Goal: Register for event/course

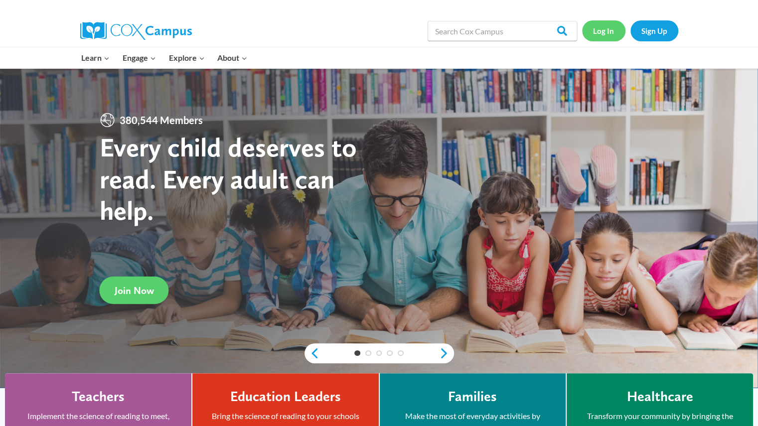
click at [601, 35] on link "Log In" at bounding box center [603, 30] width 43 height 20
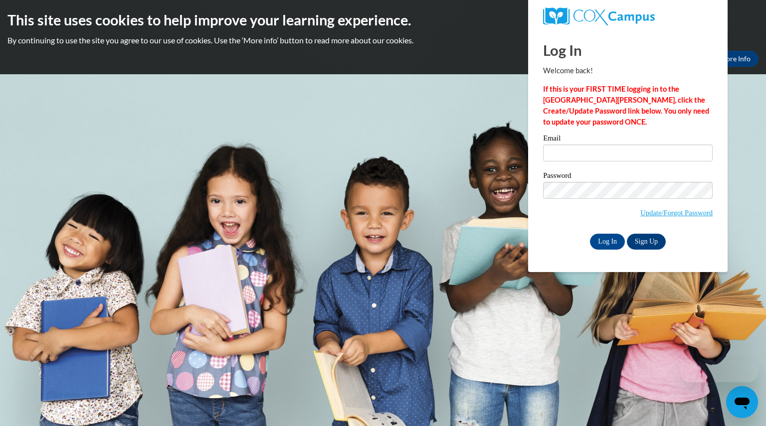
click at [634, 143] on label "Email" at bounding box center [628, 140] width 170 height 10
click at [634, 145] on input "Email" at bounding box center [628, 153] width 170 height 17
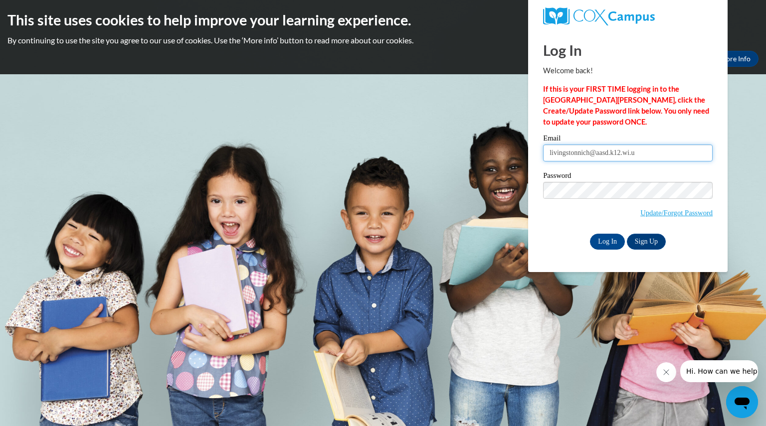
type input "livingstonnich@aasd.k12.wi.us"
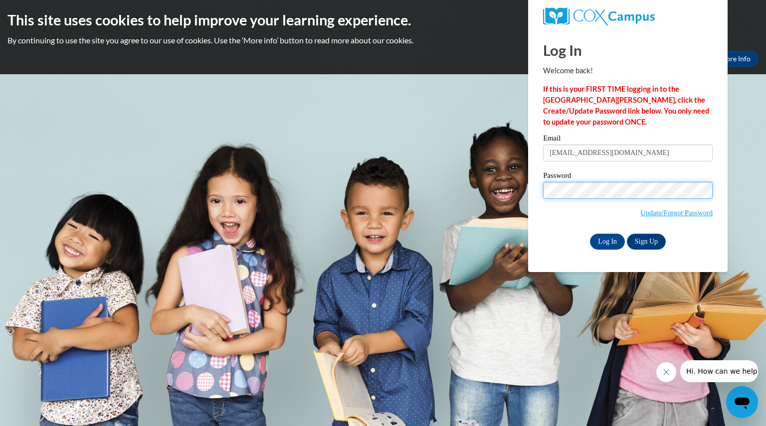
click at [590, 234] on input "Log In" at bounding box center [607, 242] width 35 height 16
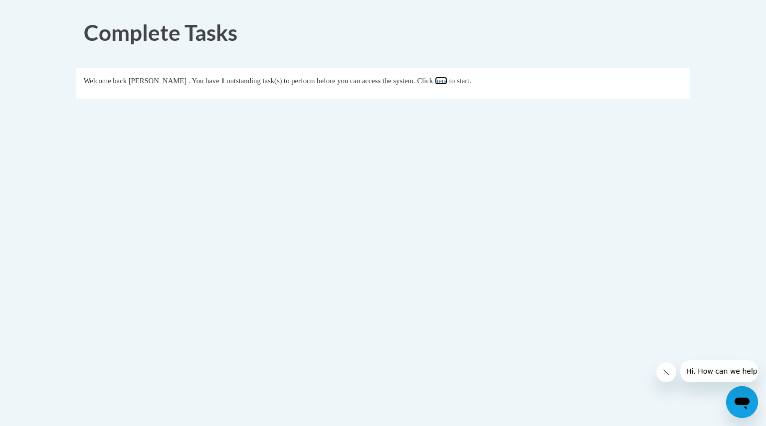
click at [447, 79] on link "here" at bounding box center [441, 81] width 12 height 8
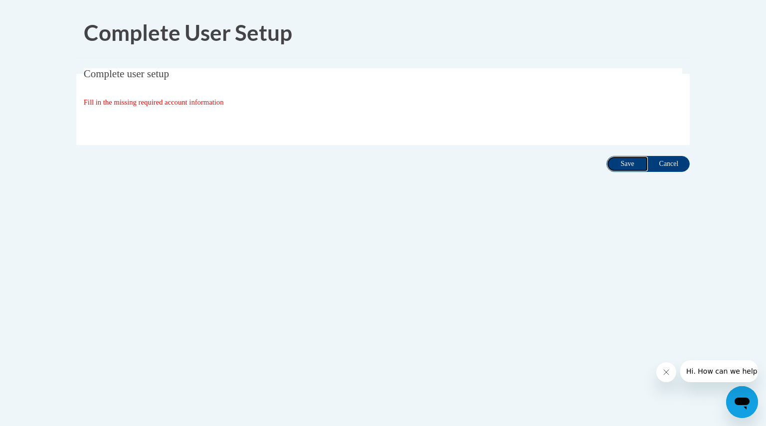
click at [616, 166] on input "Save" at bounding box center [627, 164] width 42 height 16
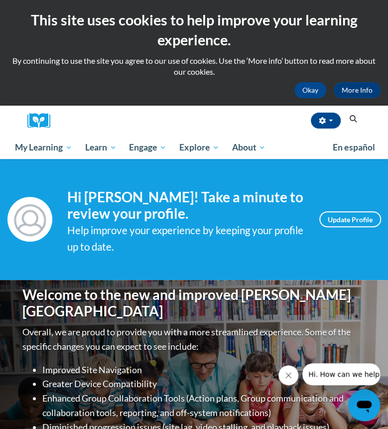
click at [216, 94] on div "Okay More Info" at bounding box center [193, 90] width 373 height 16
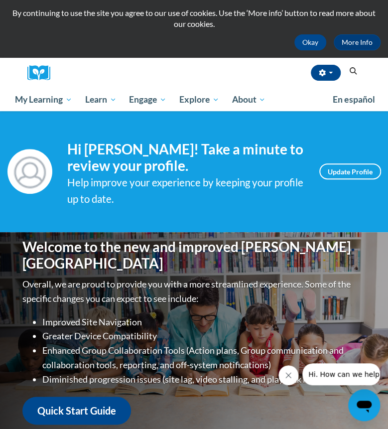
scroll to position [50, 0]
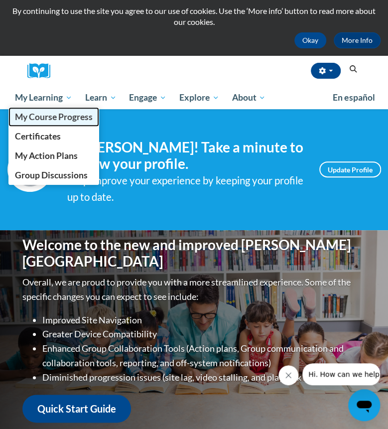
click at [47, 118] on span "My Course Progress" at bounding box center [54, 117] width 78 height 10
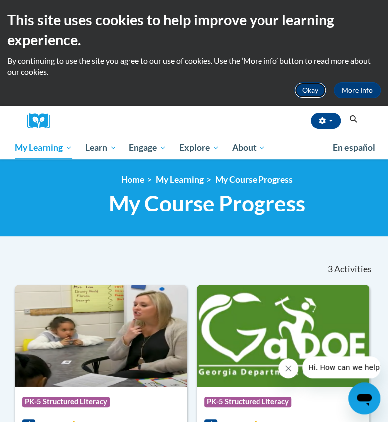
click at [311, 97] on button "Okay" at bounding box center [311, 90] width 32 height 16
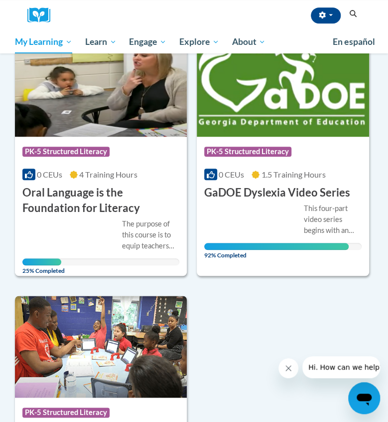
scroll to position [150, 0]
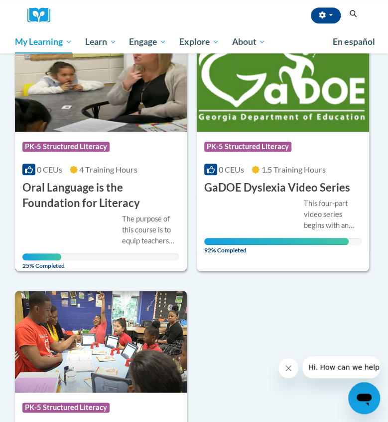
click at [104, 190] on h3 "Oral Language is the Foundation for Literacy" at bounding box center [101, 195] width 158 height 31
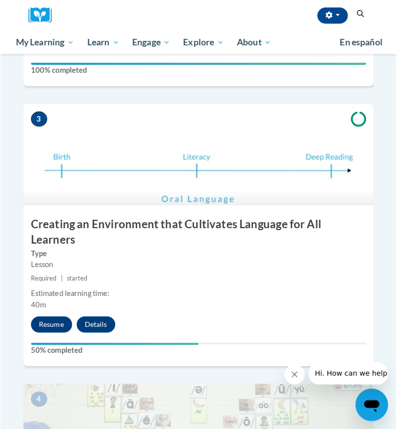
scroll to position [748, 0]
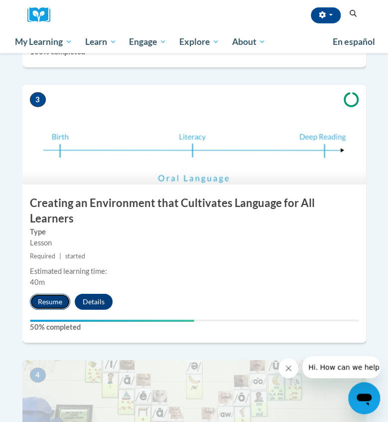
click at [54, 294] on button "Resume" at bounding box center [50, 302] width 40 height 16
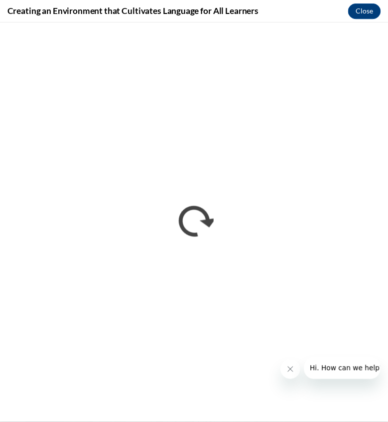
scroll to position [0, 0]
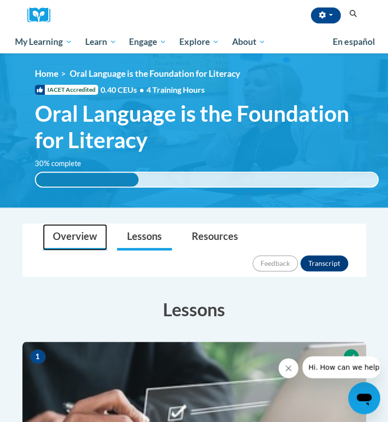
click at [79, 238] on link "Overview" at bounding box center [75, 237] width 64 height 26
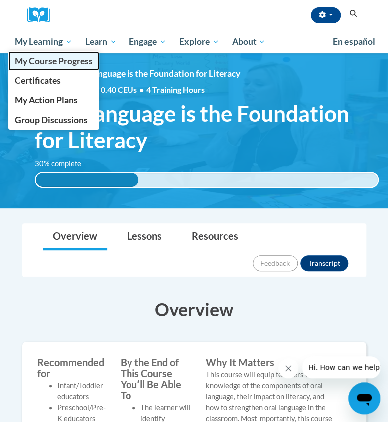
click at [57, 58] on span "My Course Progress" at bounding box center [54, 61] width 78 height 10
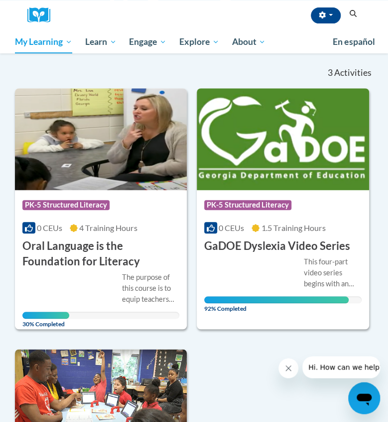
scroll to position [90, 0]
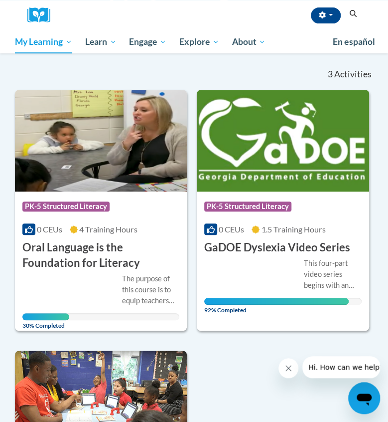
click at [244, 16] on div "Nicholas Livingston (America/Chicago UTC-05:00) My Profile Inbox My Transcripts…" at bounding box center [209, 15] width 304 height 30
click at [350, 7] on div "Nicholas Livingston (America/Chicago UTC-05:00) My Profile Inbox My Transcripts…" at bounding box center [209, 15] width 304 height 30
click at [351, 14] on icon "Search" at bounding box center [353, 13] width 7 height 7
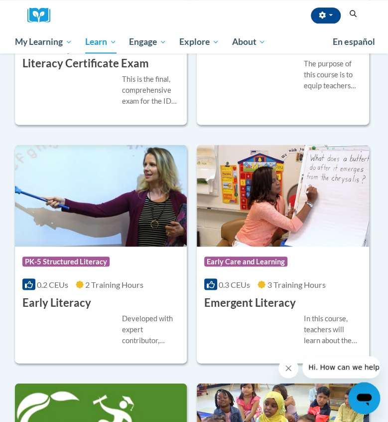
scroll to position [1596, 0]
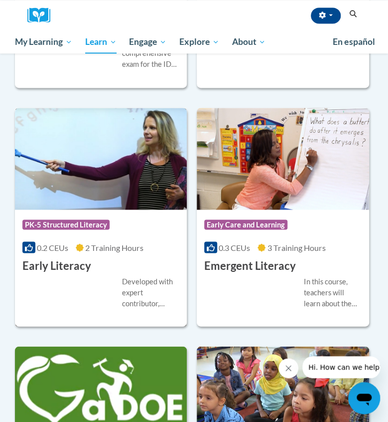
click at [99, 265] on div "Course Category: PK-5 Structured Literacy 0.2 CEUs 2 Training Hours COURSE Earl…" at bounding box center [101, 241] width 173 height 64
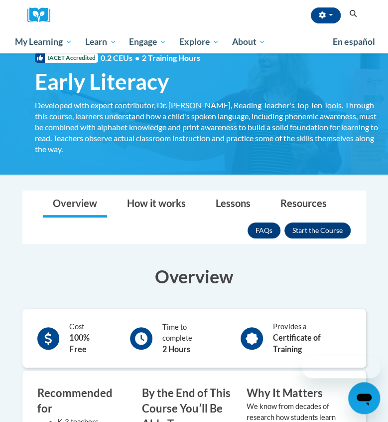
scroll to position [100, 0]
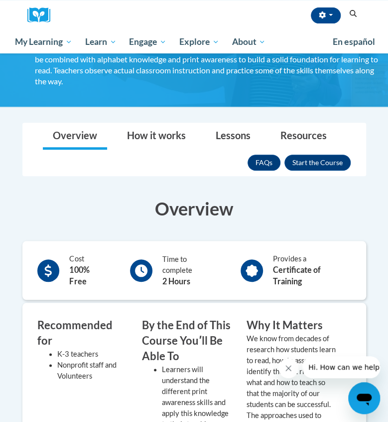
click at [335, 153] on div "FAQs Enroll" at bounding box center [299, 163] width 103 height 26
click at [334, 160] on button "Enroll" at bounding box center [318, 163] width 66 height 16
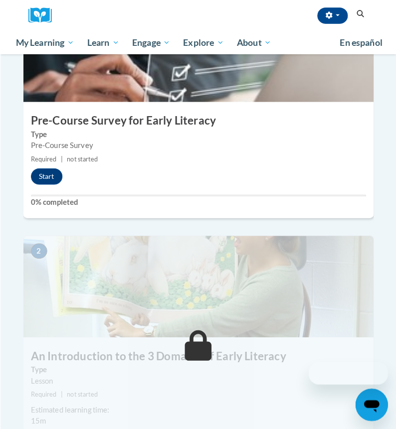
scroll to position [299, 0]
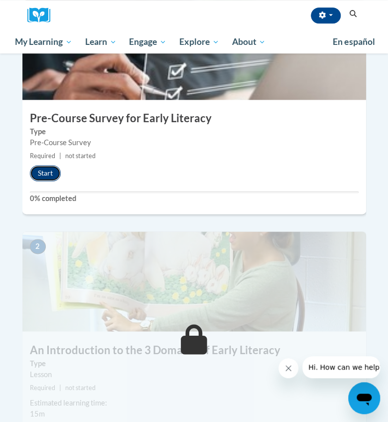
click at [33, 165] on button "Start" at bounding box center [45, 173] width 31 height 16
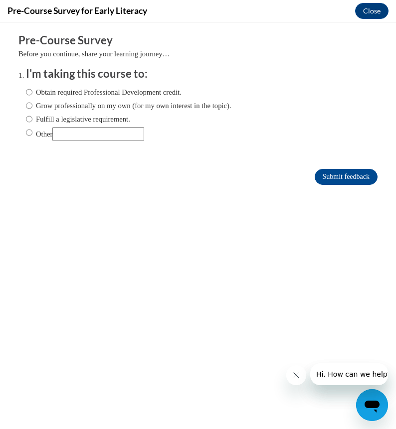
scroll to position [0, 0]
click at [26, 118] on input "Fulfill a legislative requirement." at bounding box center [29, 119] width 6 height 11
radio input "true"
click at [333, 168] on form "Pre-Course Survey Before you continue, share your learning journey… I'm taking …" at bounding box center [197, 114] width 359 height 163
click at [334, 174] on input "Submit feedback" at bounding box center [346, 177] width 63 height 16
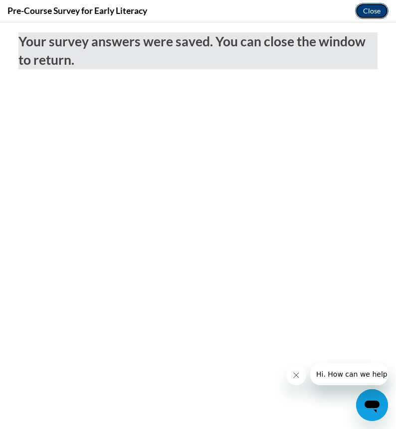
drag, startPoint x: 367, startPoint y: 6, endPoint x: 366, endPoint y: 263, distance: 256.8
click at [367, 6] on button "Close" at bounding box center [371, 11] width 33 height 16
